Goal: Transaction & Acquisition: Subscribe to service/newsletter

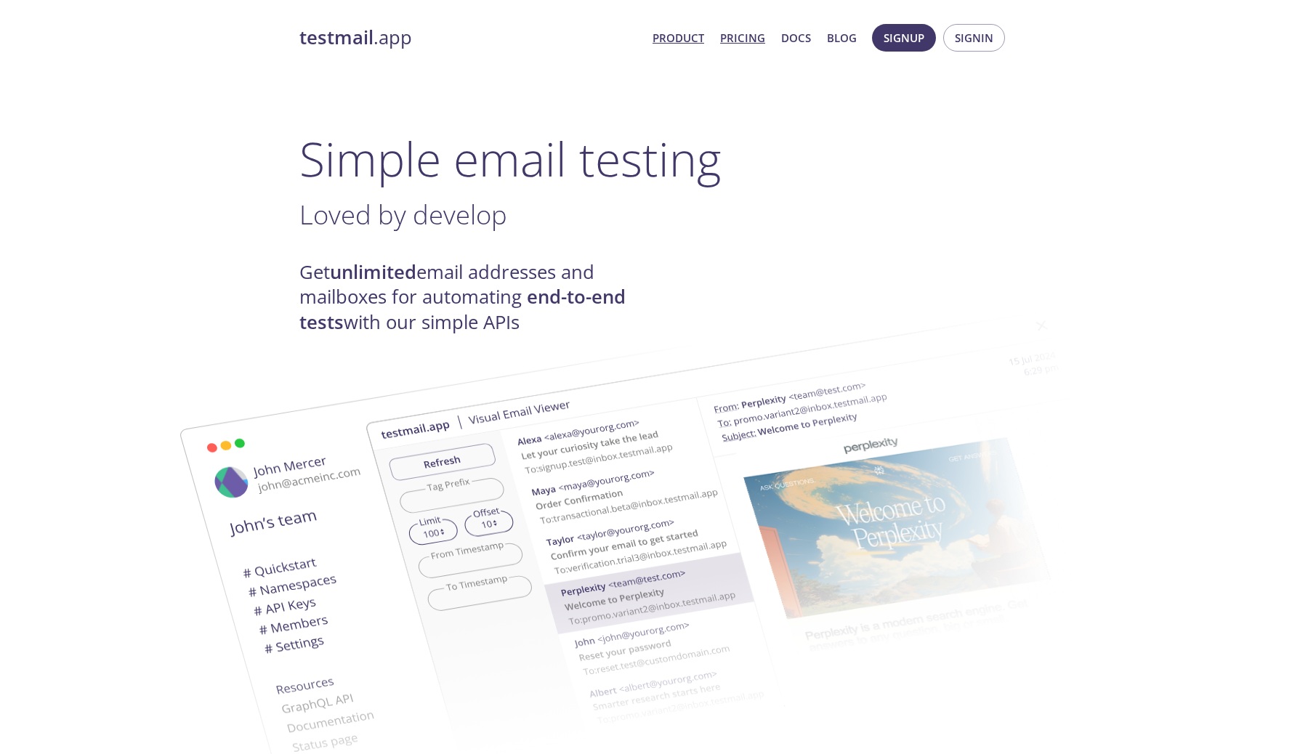
click at [752, 42] on link "Pricing" at bounding box center [742, 37] width 45 height 19
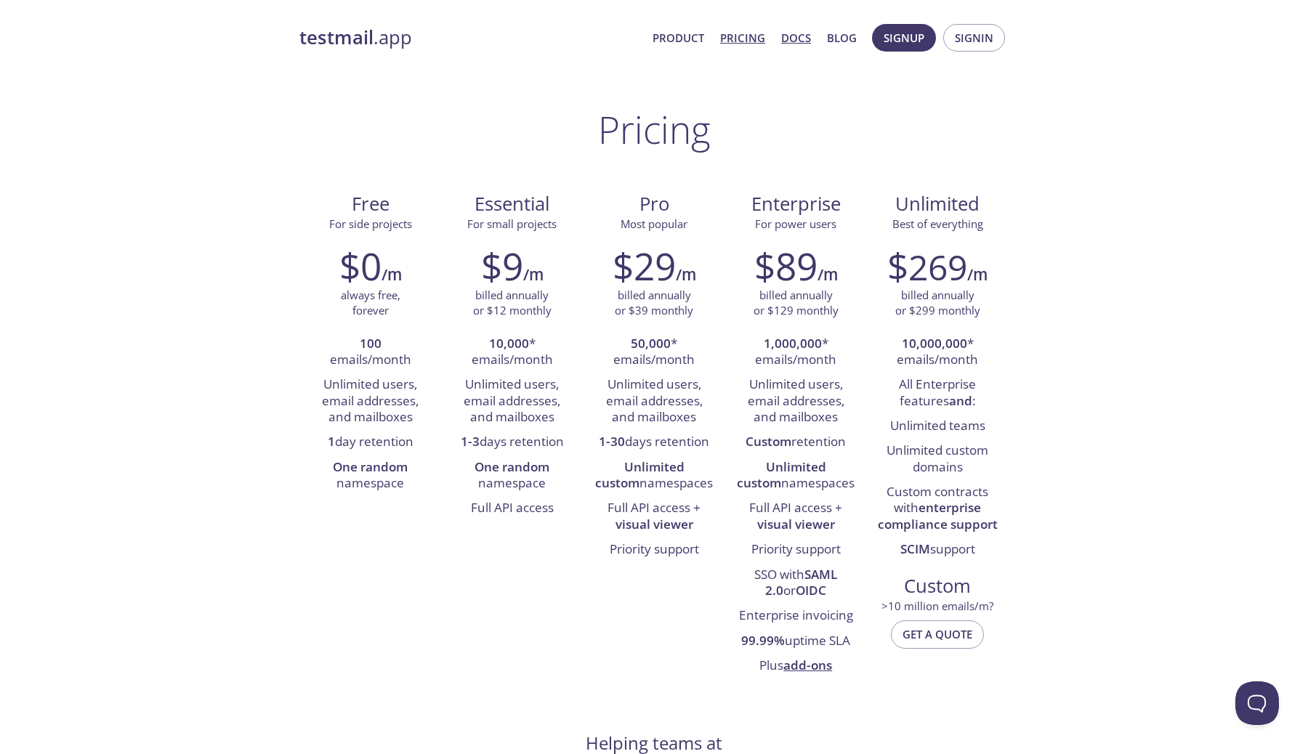
click at [809, 36] on link "Docs" at bounding box center [796, 37] width 30 height 19
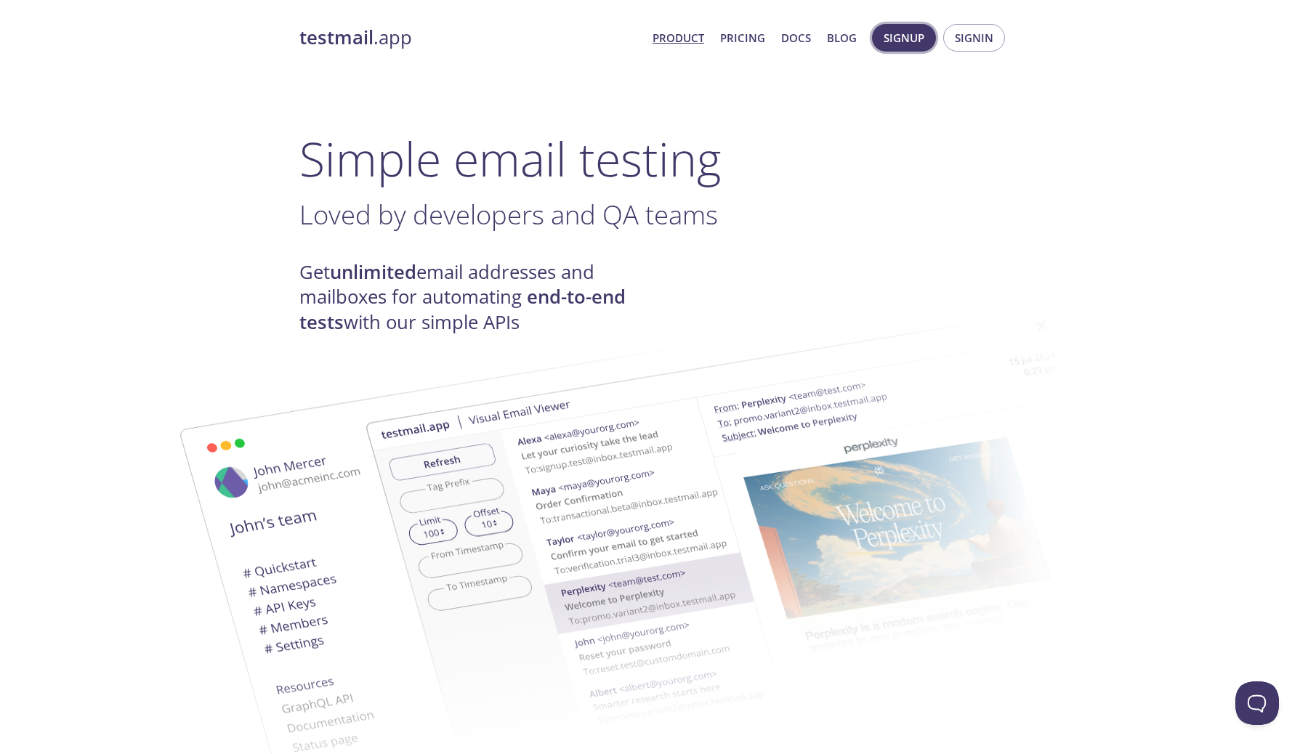
click at [904, 45] on span "Signup" at bounding box center [904, 37] width 41 height 19
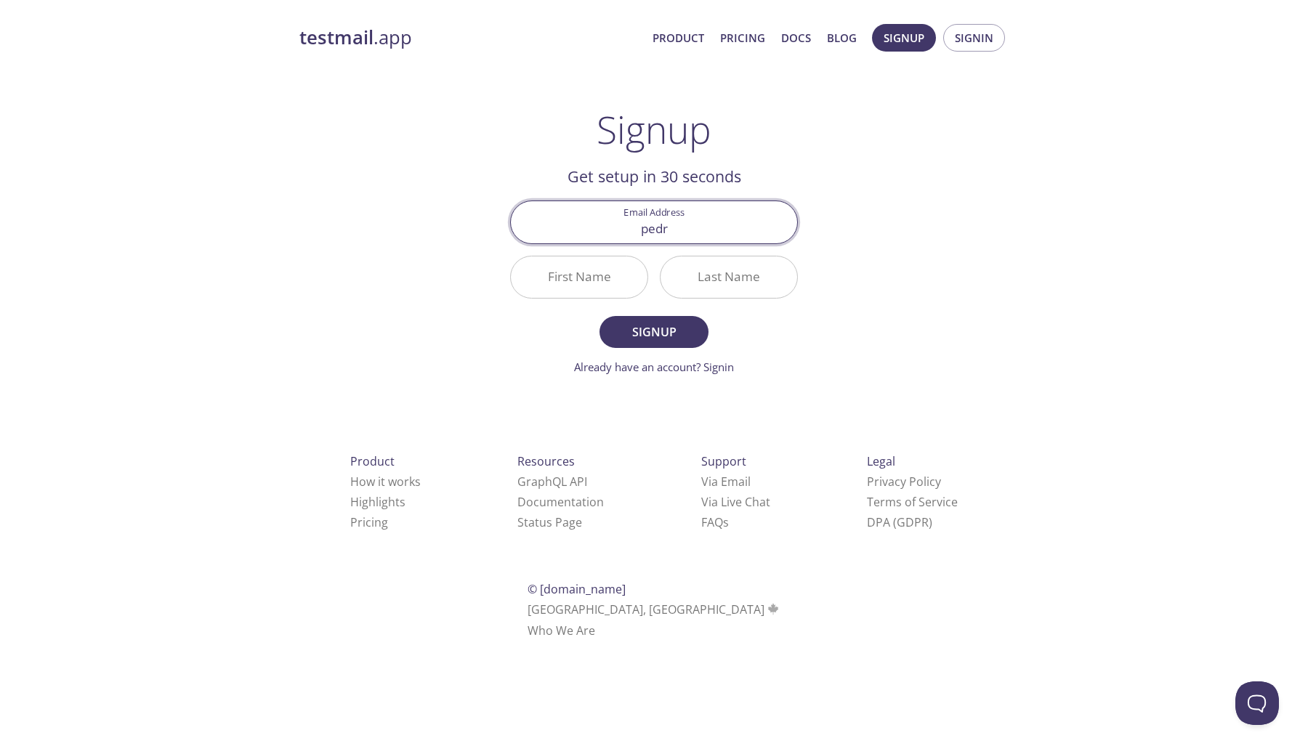
type input "[PERSON_NAME][EMAIL_ADDRESS][PERSON_NAME][DOMAIN_NAME]"
type input "[PERSON_NAME]"
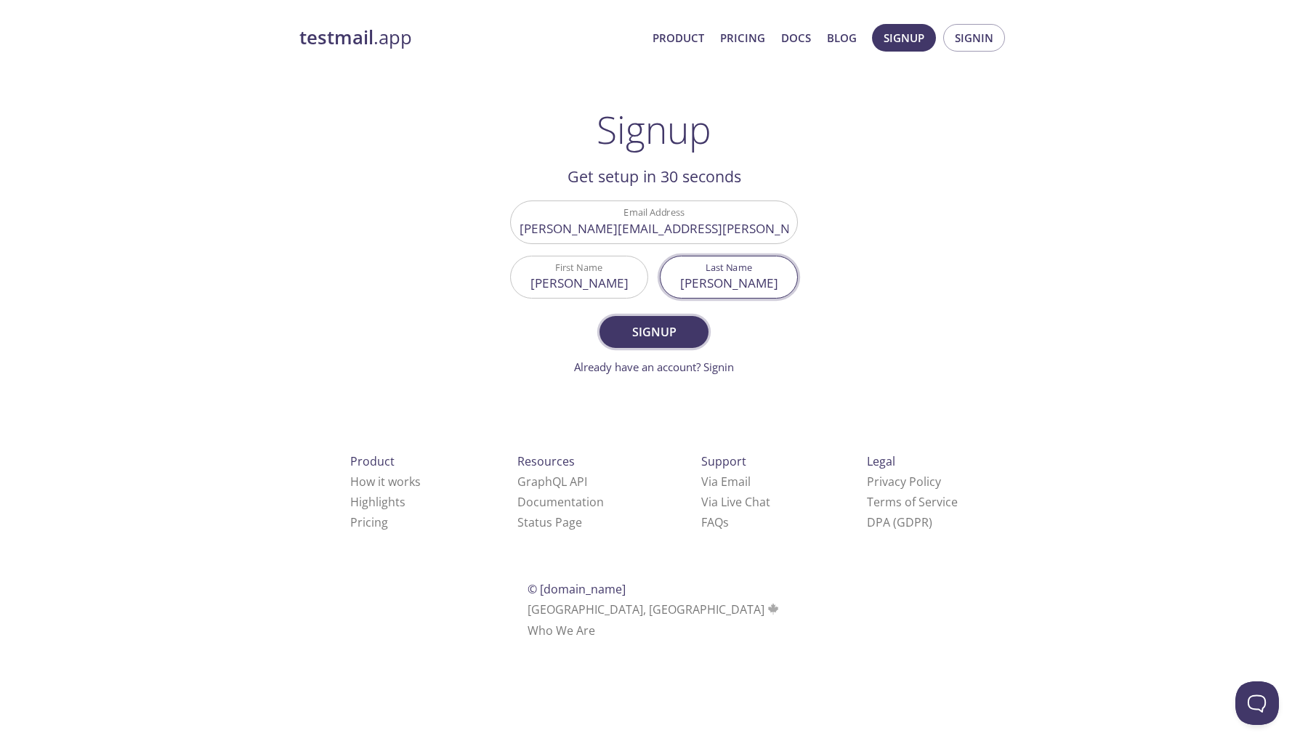
type input "[PERSON_NAME]"
click at [658, 324] on span "Signup" at bounding box center [653, 332] width 77 height 20
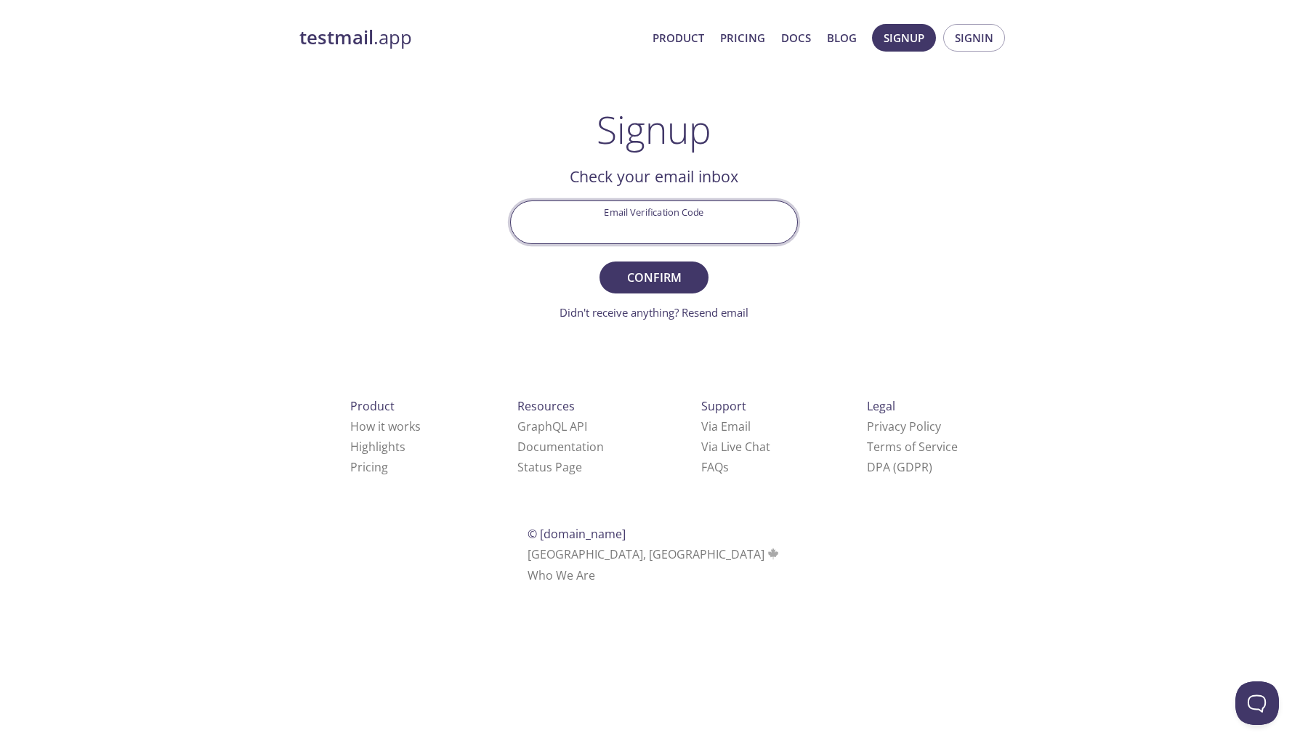
click at [676, 236] on input "Email Verification Code" at bounding box center [654, 221] width 286 height 41
paste input "FAS4CY9"
type input "FAS4CY9"
click at [666, 275] on span "Confirm" at bounding box center [653, 277] width 77 height 20
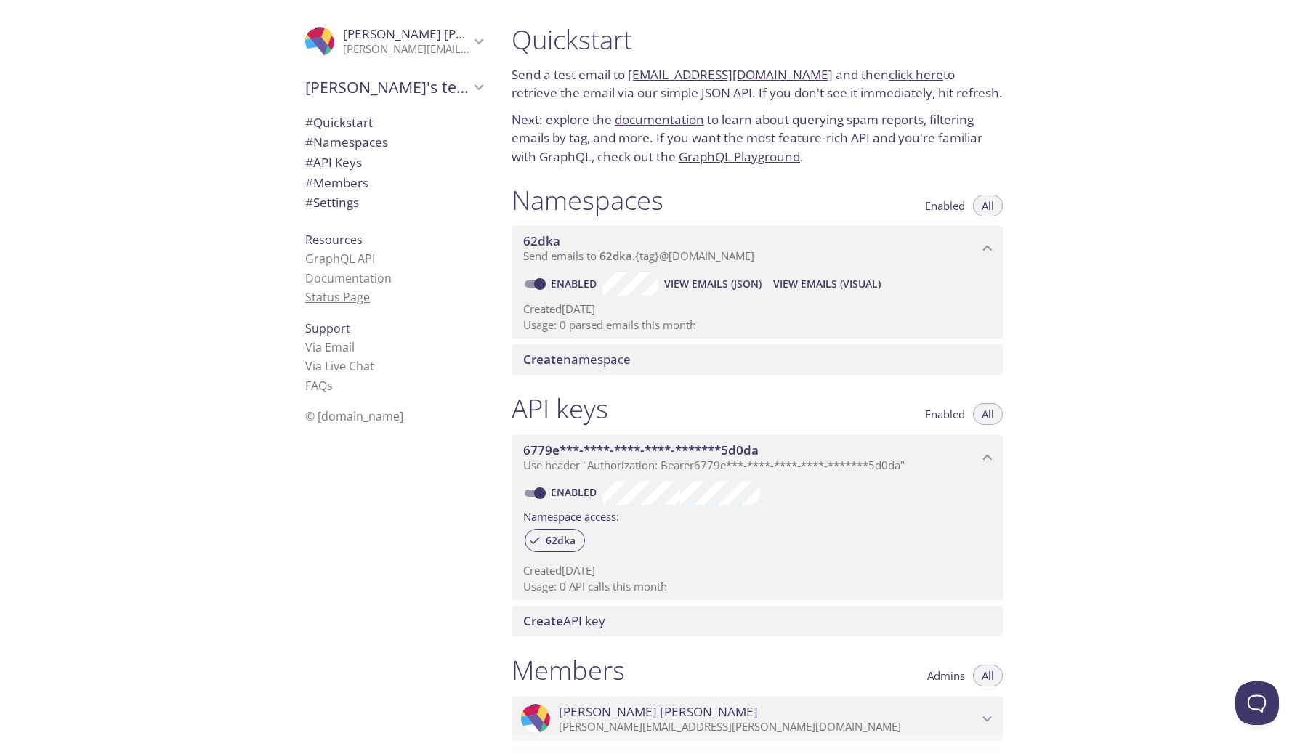
click at [354, 302] on link "Status Page" at bounding box center [337, 297] width 65 height 16
click at [357, 181] on span "# Members" at bounding box center [336, 182] width 63 height 17
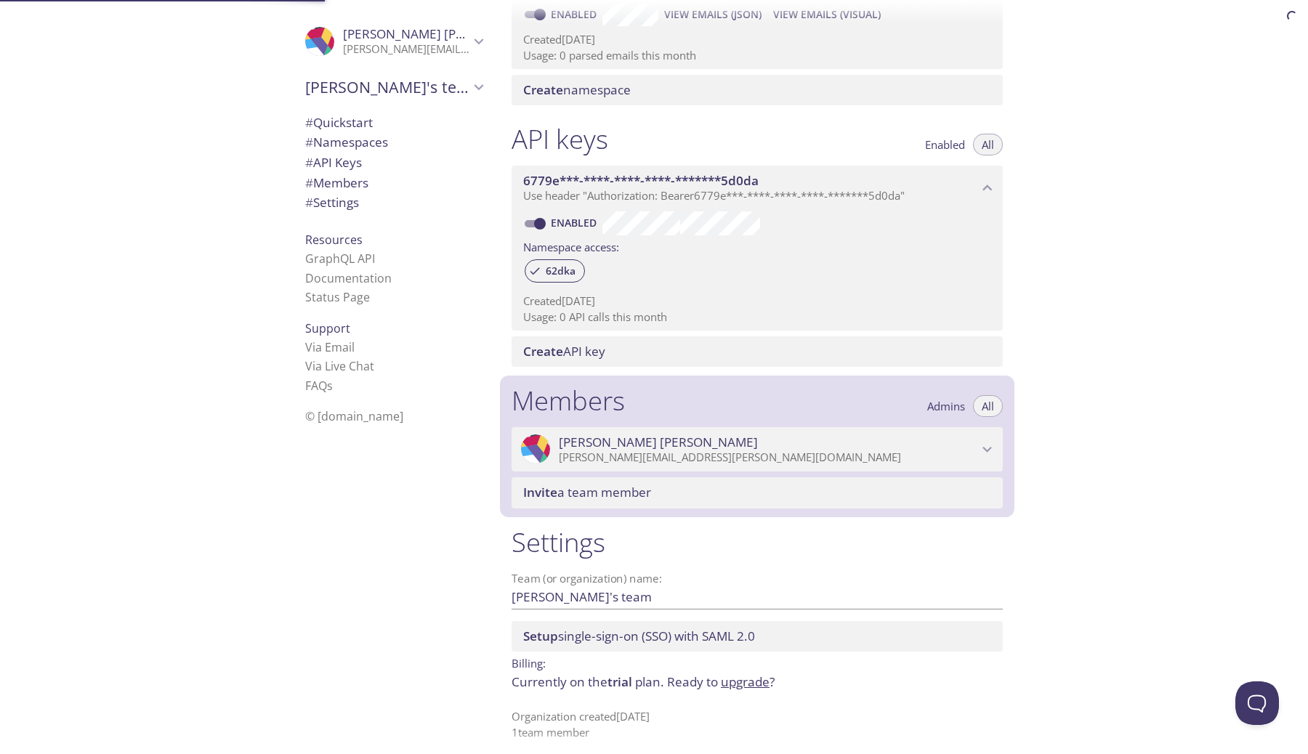
scroll to position [279, 0]
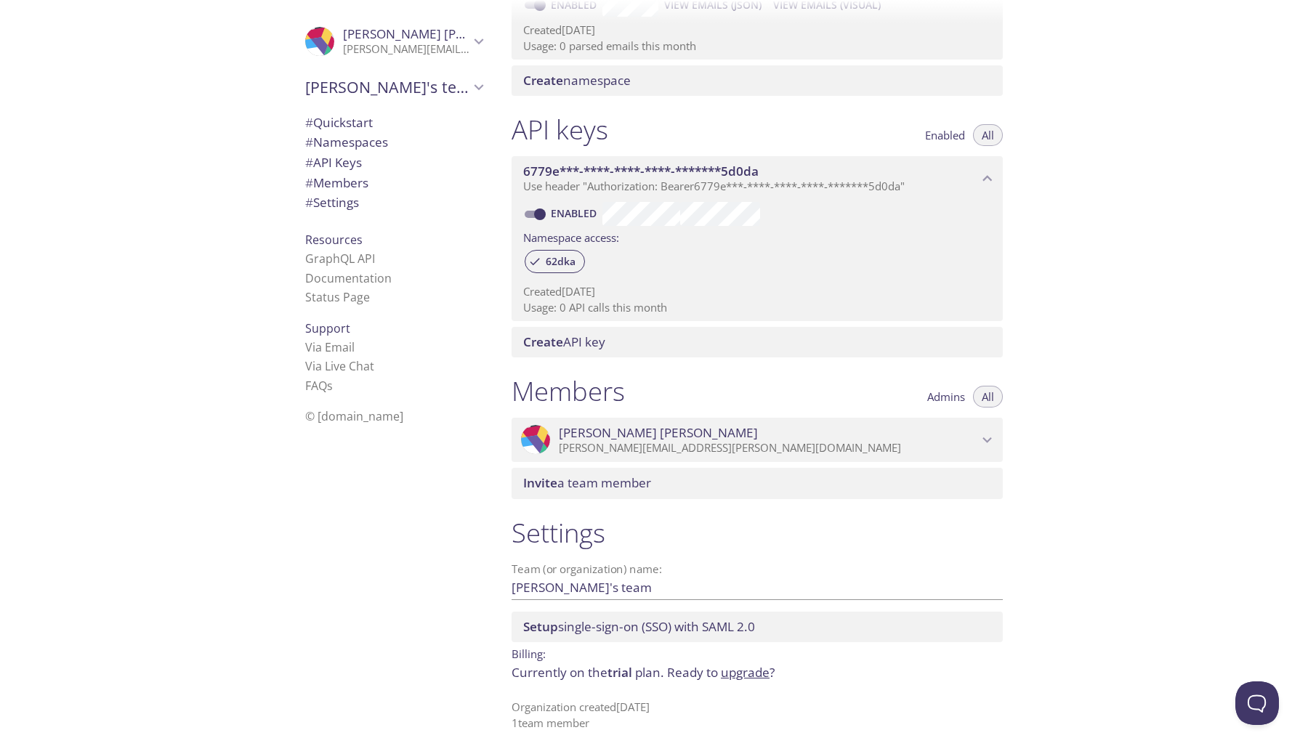
click at [368, 121] on span "# Quickstart" at bounding box center [339, 122] width 68 height 17
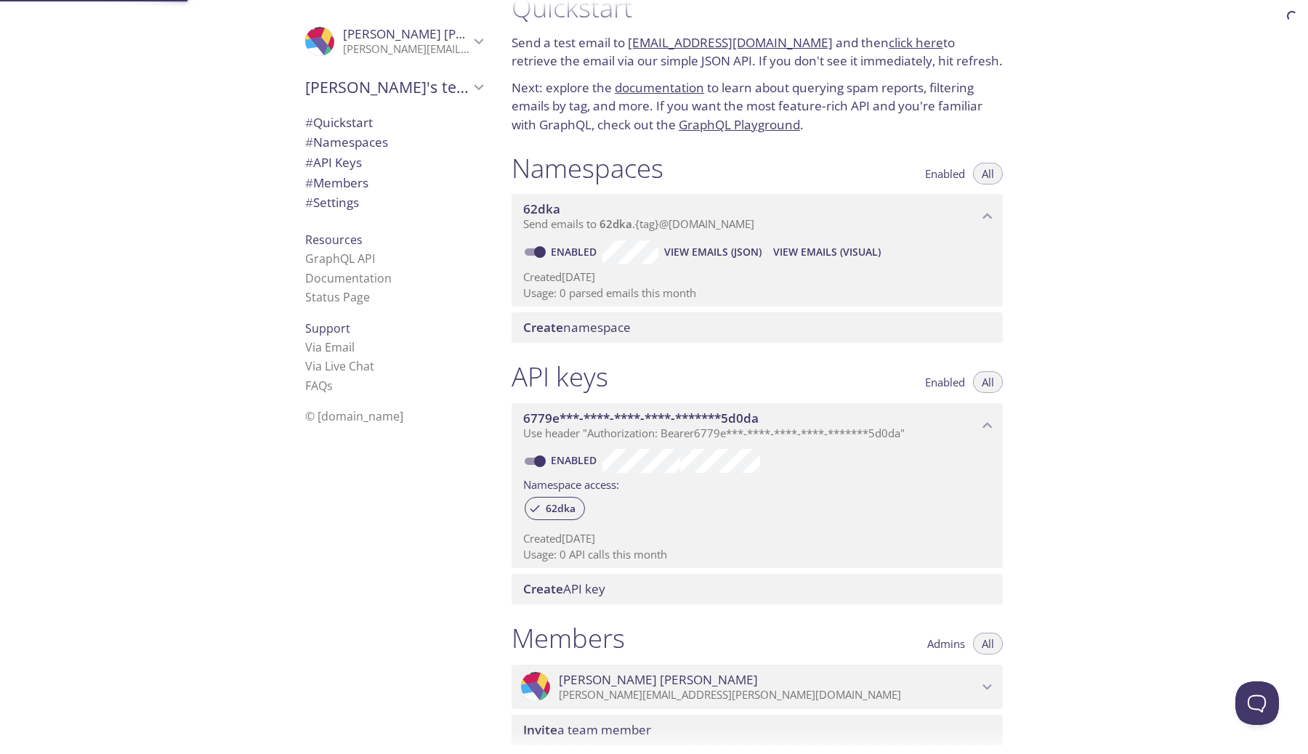
scroll to position [23, 0]
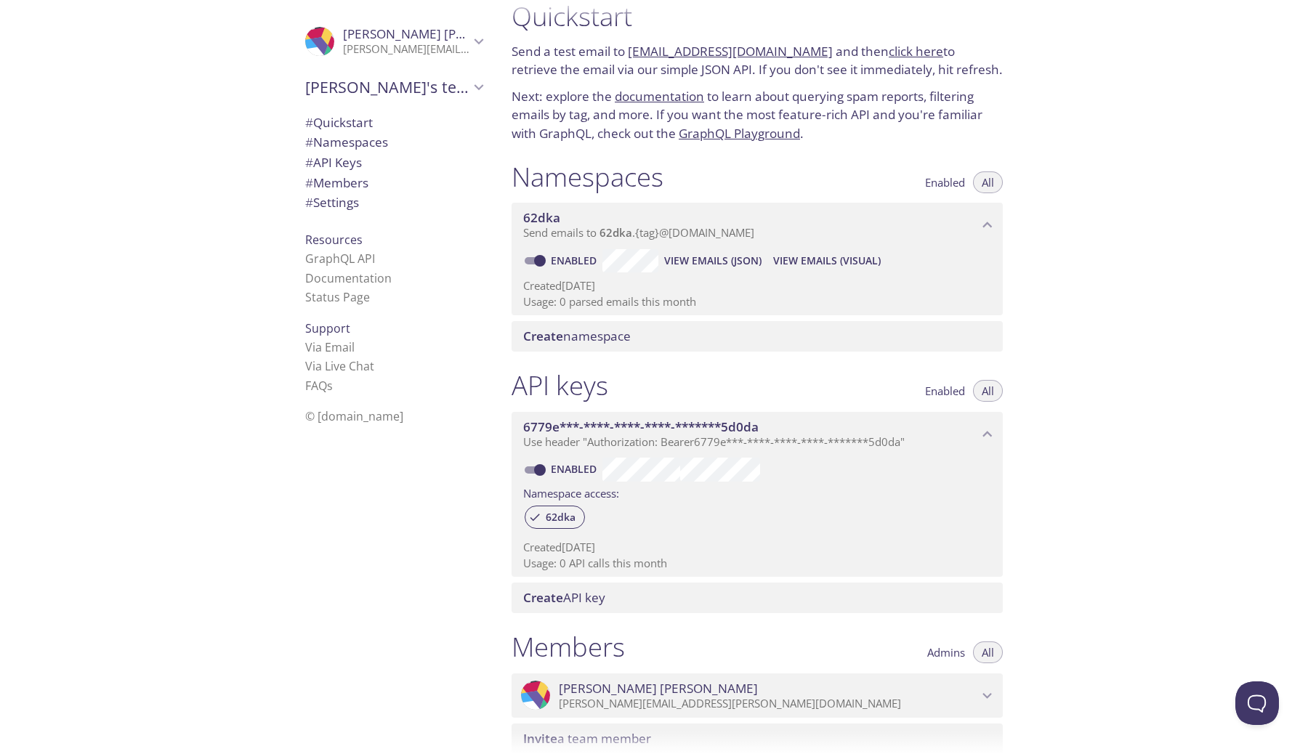
click at [892, 51] on link "click here" at bounding box center [916, 51] width 54 height 17
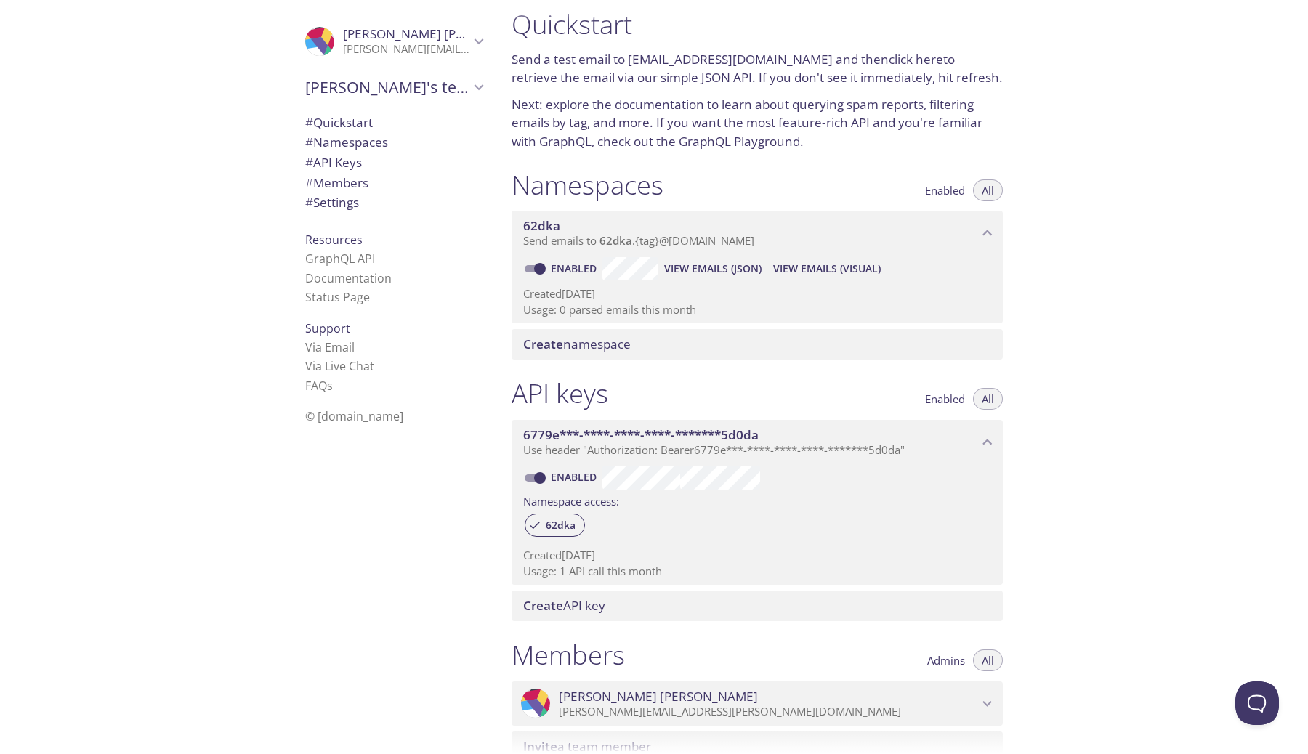
scroll to position [0, 0]
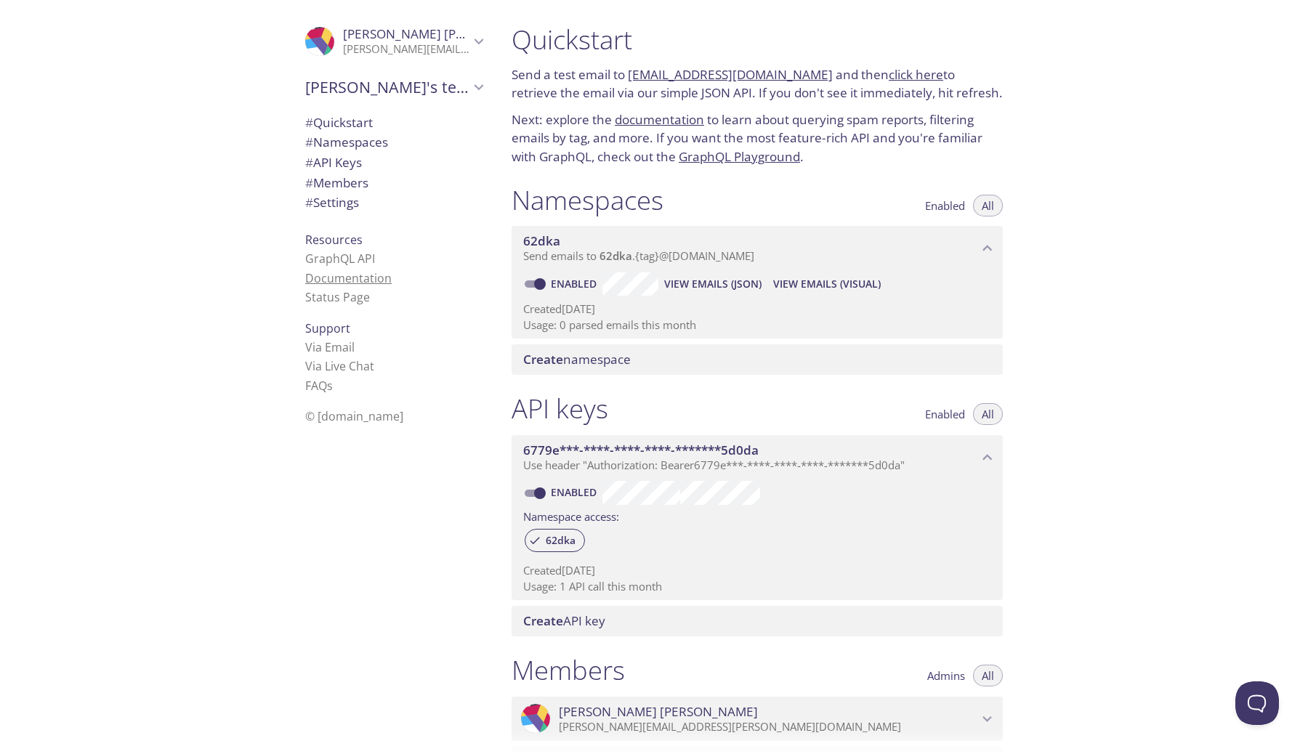
click at [380, 275] on link "Documentation" at bounding box center [348, 278] width 86 height 16
click at [913, 76] on link "click here" at bounding box center [916, 74] width 54 height 17
click at [349, 277] on link "Documentation" at bounding box center [348, 278] width 86 height 16
click at [665, 105] on div "Quickstart Send a test email to 62dka.test@inbox.testmail.app and then click he…" at bounding box center [757, 95] width 514 height 161
click at [898, 73] on link "click here" at bounding box center [916, 74] width 54 height 17
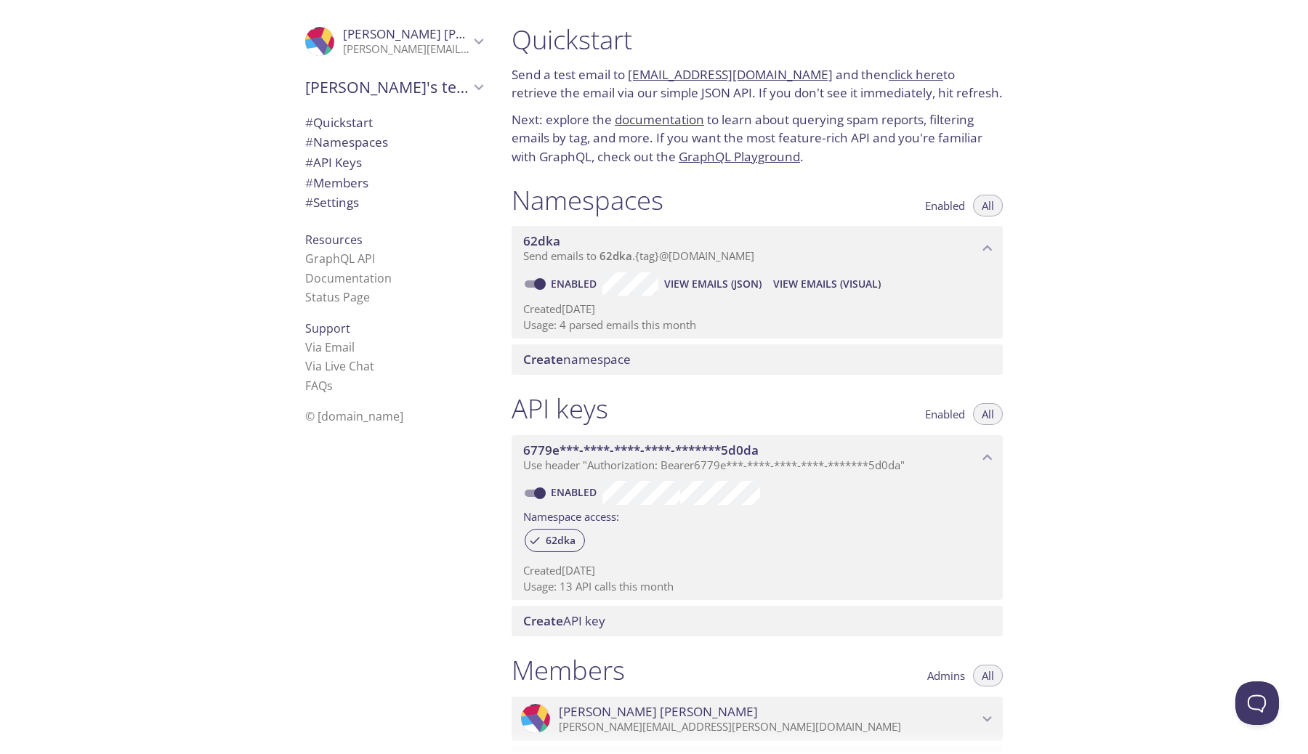
click at [889, 76] on link "click here" at bounding box center [916, 74] width 54 height 17
